Goal: Task Accomplishment & Management: Use online tool/utility

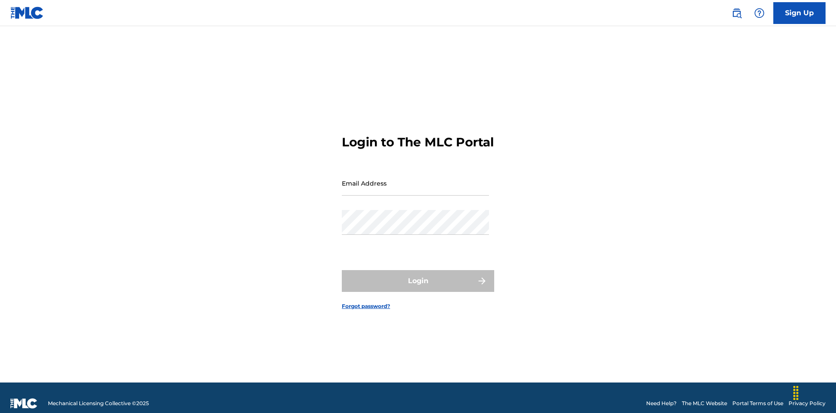
scroll to position [11, 0]
click at [415, 179] on input "Email Address" at bounding box center [415, 183] width 147 height 25
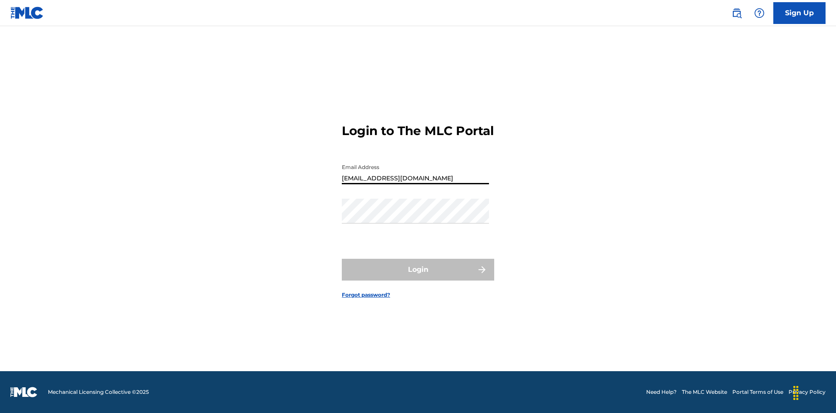
type input "[EMAIL_ADDRESS][DOMAIN_NAME]"
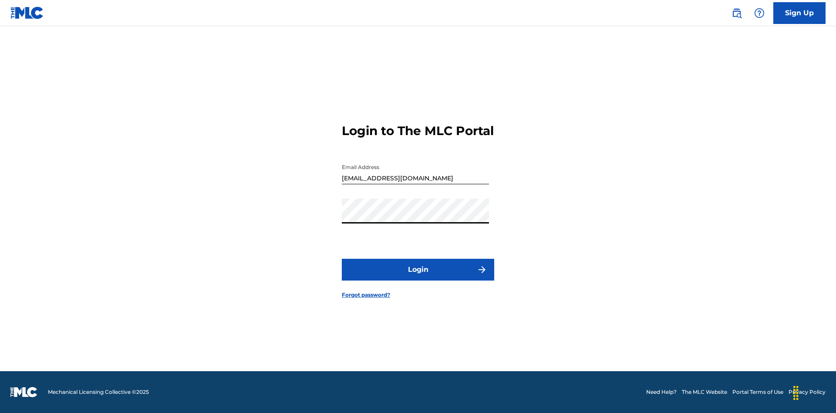
click at [418, 277] on button "Login" at bounding box center [418, 270] width 152 height 22
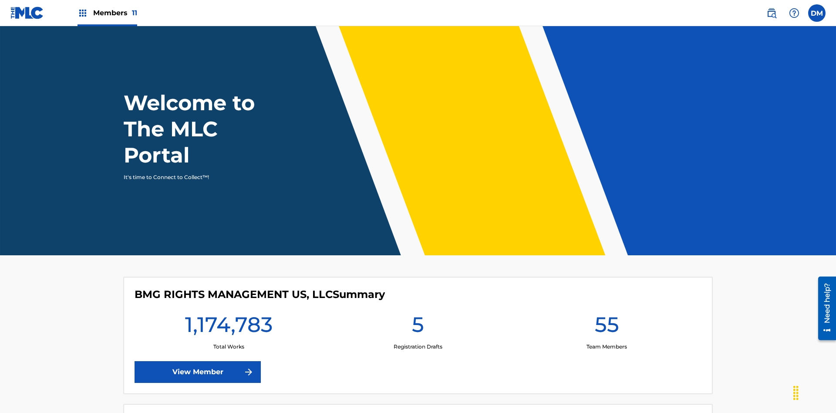
click at [107, 13] on span "Members 11" at bounding box center [115, 13] width 44 height 10
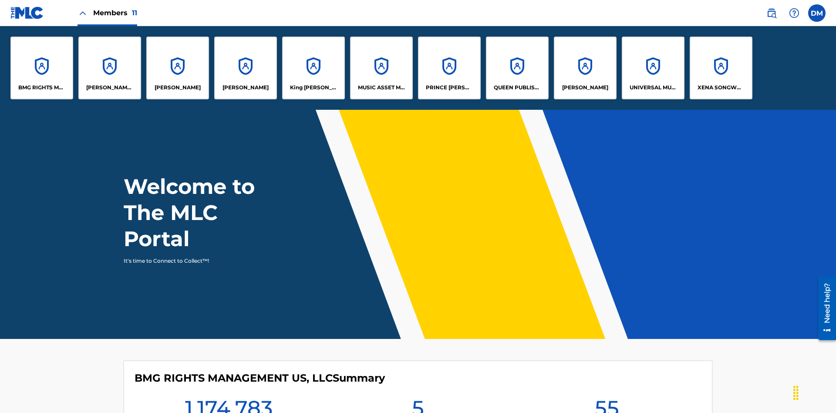
click at [42, 88] on p "BMG RIGHTS MANAGEMENT US, LLC" at bounding box center [41, 88] width 47 height 8
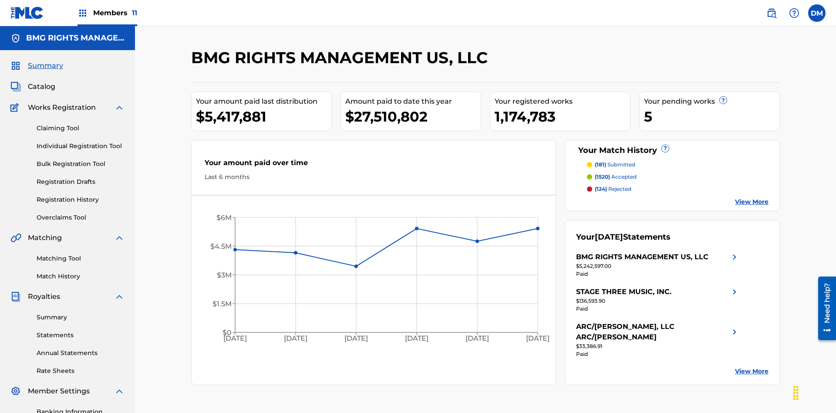
click at [81, 213] on link "Overclaims Tool" at bounding box center [81, 217] width 88 height 9
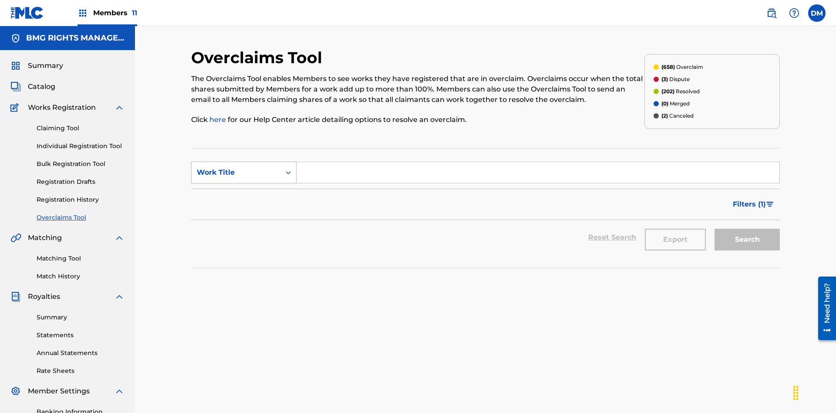
click at [236, 167] on div "Work Title" at bounding box center [236, 172] width 78 height 10
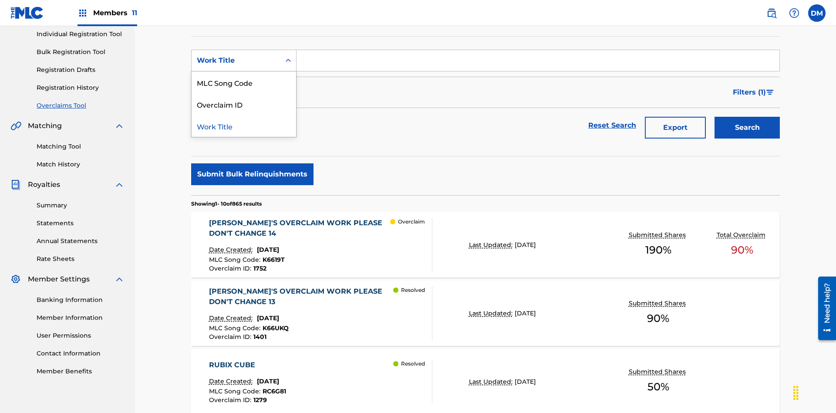
click at [244, 82] on div "MLC Song Code" at bounding box center [244, 82] width 104 height 22
click at [538, 63] on input "Search Form" at bounding box center [537, 60] width 483 height 21
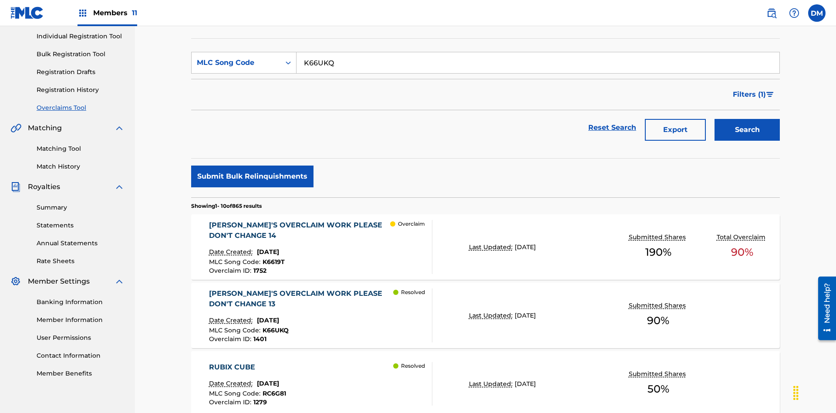
type input "K66UKQ"
click at [747, 119] on button "Search" at bounding box center [746, 130] width 65 height 22
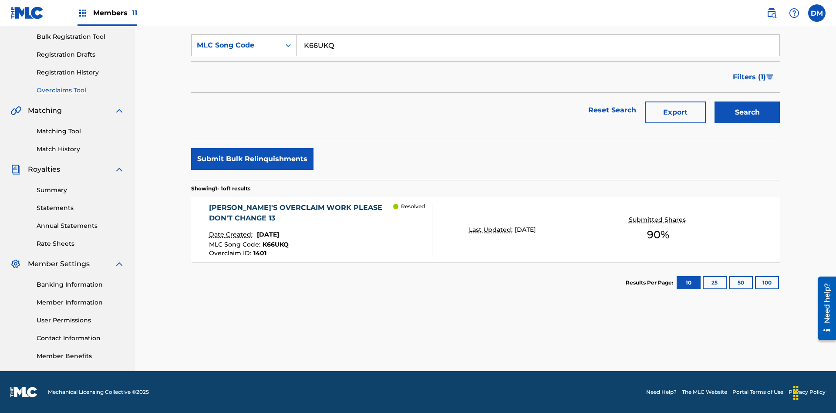
scroll to position [0, 0]
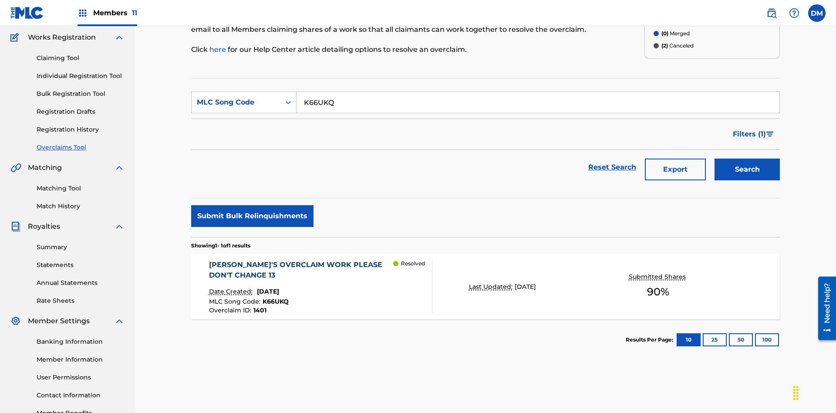
click at [259, 306] on span "1401" at bounding box center [259, 310] width 13 height 8
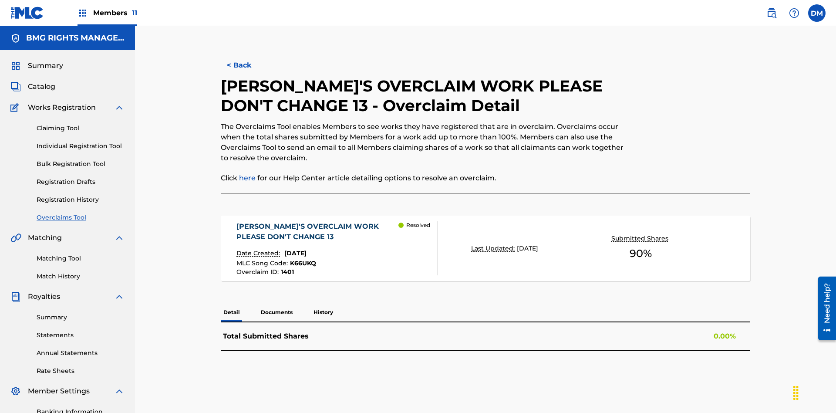
scroll to position [24, 0]
